Goal: Task Accomplishment & Management: Complete application form

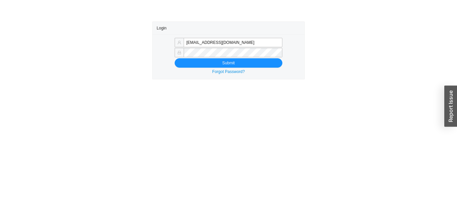
type input "ziones@asbathnj.com"
click at [215, 65] on button "Submit" at bounding box center [228, 62] width 108 height 9
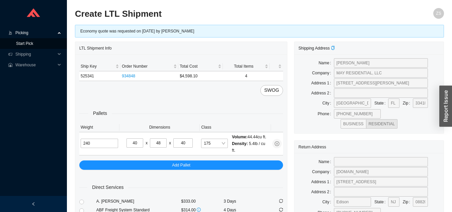
click at [26, 41] on link "Start Pick" at bounding box center [24, 43] width 17 height 5
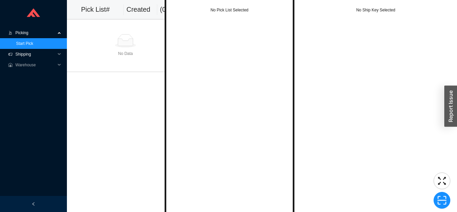
click at [35, 54] on span "Shipping" at bounding box center [35, 54] width 40 height 11
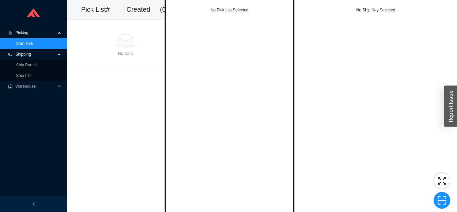
click at [35, 55] on span "Shipping" at bounding box center [35, 54] width 40 height 11
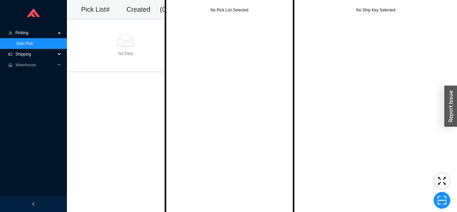
click at [33, 56] on span "Shipping" at bounding box center [35, 54] width 40 height 11
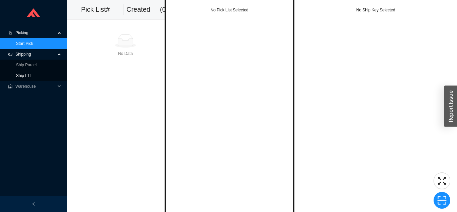
click at [32, 76] on link "Ship LTL" at bounding box center [24, 75] width 16 height 5
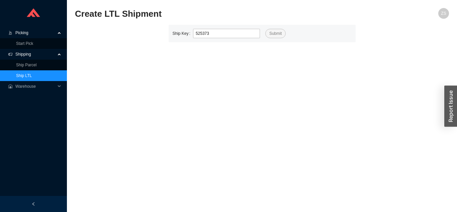
type input "525373"
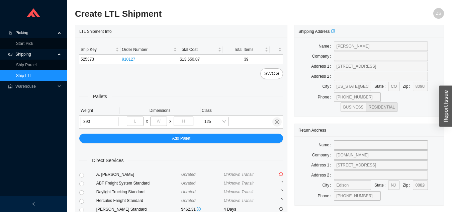
type input "390"
click at [137, 122] on input "tel" at bounding box center [135, 120] width 17 height 9
type input "44"
click at [163, 122] on input "tel" at bounding box center [158, 120] width 17 height 9
type input "77"
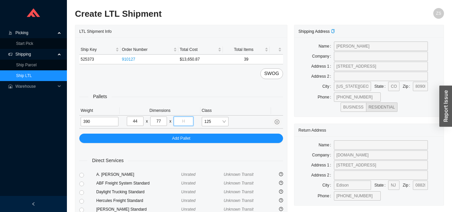
click at [188, 121] on input "tel" at bounding box center [182, 120] width 19 height 9
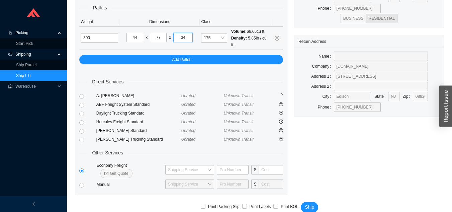
scroll to position [91, 0]
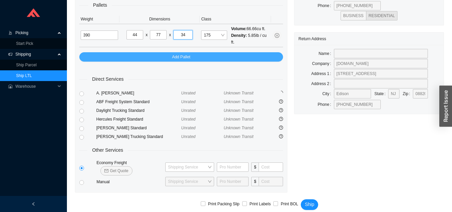
type input "34"
click at [230, 57] on button "Add Pallet" at bounding box center [181, 56] width 204 height 9
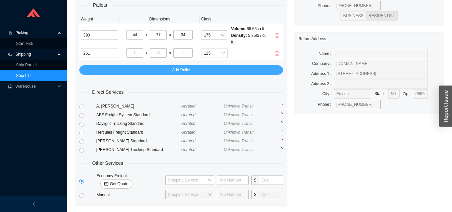
type input "261"
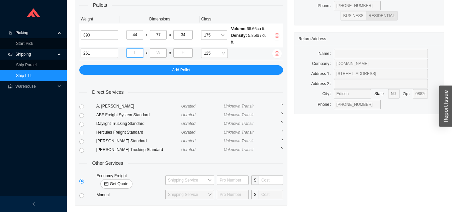
click at [137, 52] on input "tel" at bounding box center [134, 52] width 17 height 9
type input "40"
click at [161, 53] on input "tel" at bounding box center [158, 52] width 17 height 9
type input "48"
click at [187, 54] on input "tel" at bounding box center [182, 52] width 19 height 9
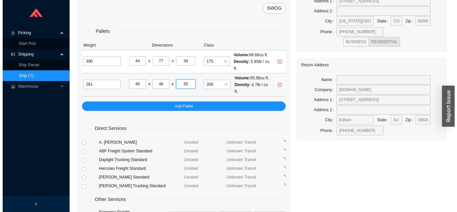
scroll to position [114, 0]
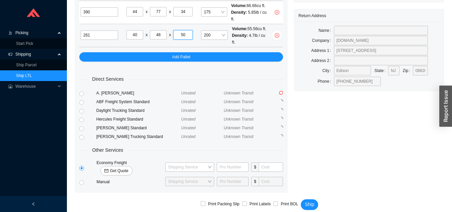
type input "50"
click at [128, 167] on span "Get Quote" at bounding box center [119, 170] width 18 height 7
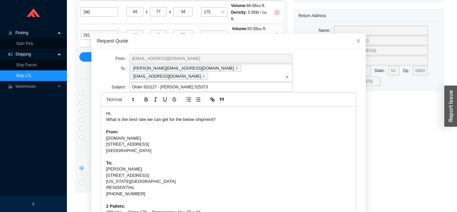
scroll to position [24, 0]
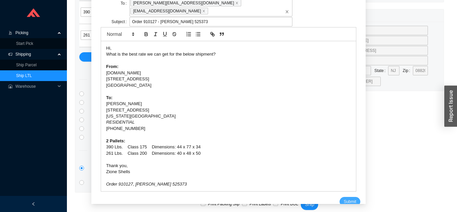
click at [348, 197] on button "Submit" at bounding box center [349, 201] width 20 height 9
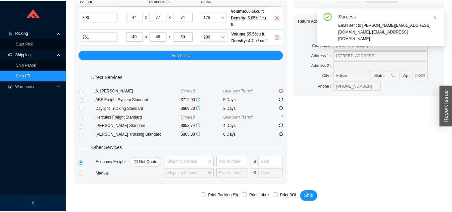
scroll to position [108, 0]
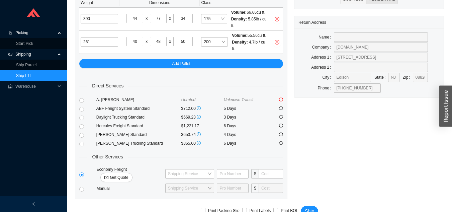
click at [28, 14] on icon at bounding box center [33, 12] width 13 height 9
click at [31, 33] on span "Picking" at bounding box center [35, 32] width 40 height 11
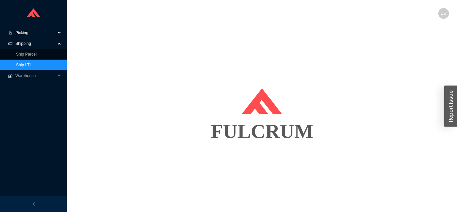
click at [21, 32] on span "Picking" at bounding box center [35, 32] width 40 height 11
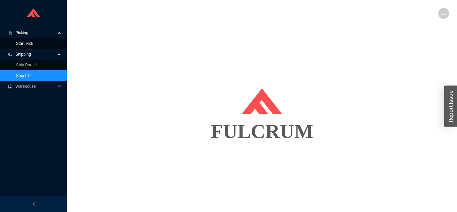
click at [25, 44] on link "Start Pick" at bounding box center [24, 43] width 17 height 5
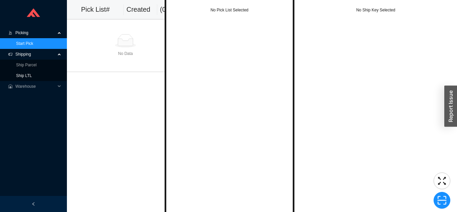
click at [32, 78] on link "Ship LTL" at bounding box center [24, 75] width 16 height 5
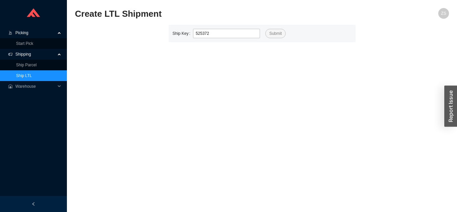
type input "525372"
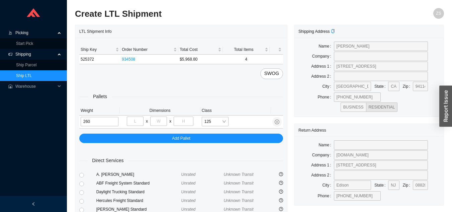
type input "260"
type input "40"
type input "48"
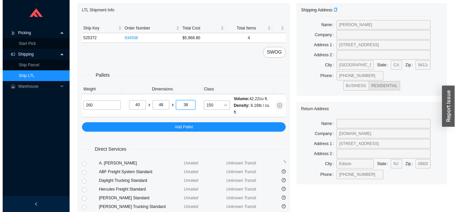
scroll to position [91, 0]
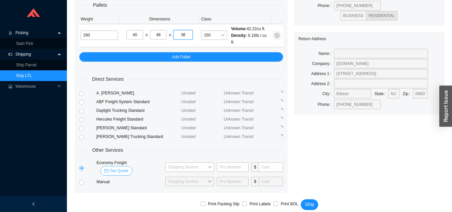
type input "38"
click at [128, 167] on span "Get Quote" at bounding box center [119, 170] width 18 height 7
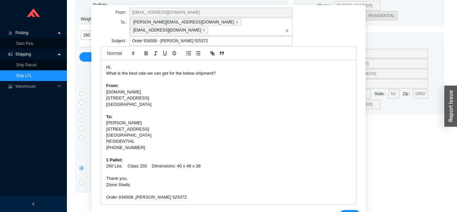
scroll to position [41, 0]
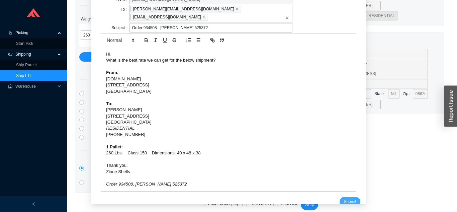
click at [343, 198] on span "Submit" at bounding box center [349, 201] width 12 height 7
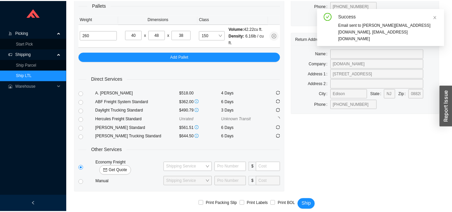
scroll to position [8, 0]
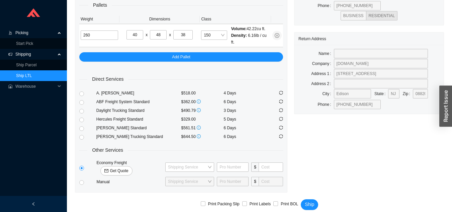
click at [32, 77] on link "Ship LTL" at bounding box center [24, 75] width 16 height 5
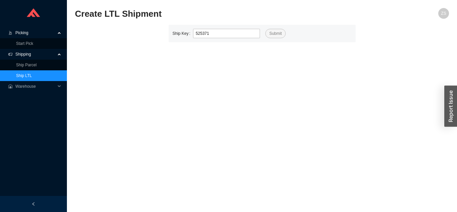
type input "525371"
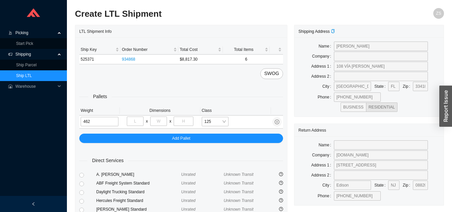
type input "462"
type input "40"
type input "48"
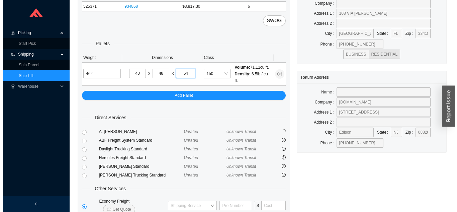
scroll to position [85, 0]
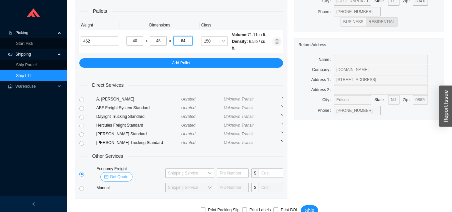
type input "64"
click at [128, 173] on span "Get Quote" at bounding box center [119, 176] width 18 height 7
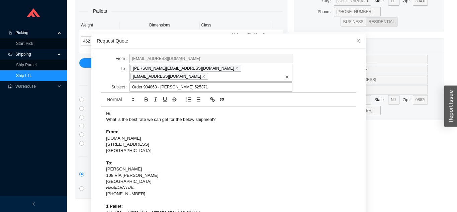
scroll to position [18, 0]
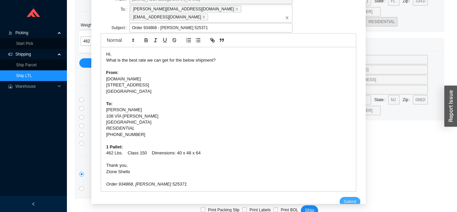
click at [343, 198] on span "Submit" at bounding box center [349, 201] width 12 height 7
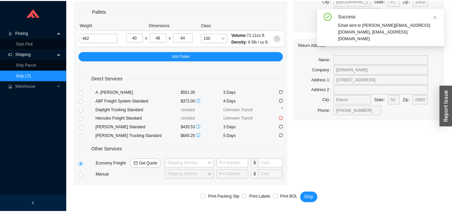
scroll to position [85, 0]
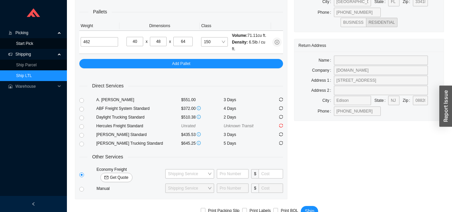
click at [28, 43] on link "Start Pick" at bounding box center [24, 43] width 17 height 5
